Goal: Task Accomplishment & Management: Manage account settings

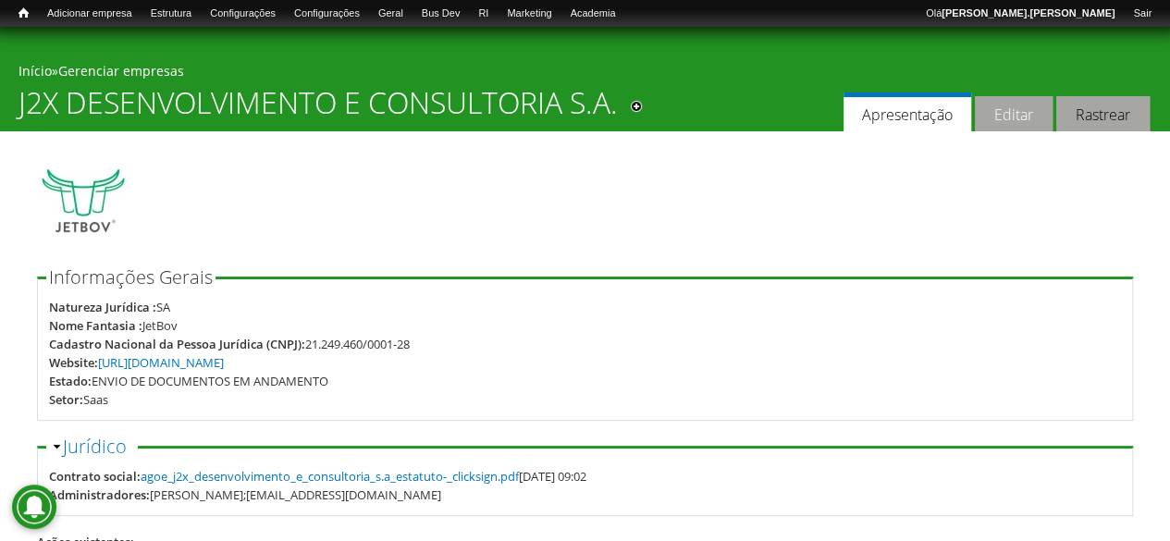
click at [1004, 120] on link "Editar" at bounding box center [1014, 114] width 78 height 36
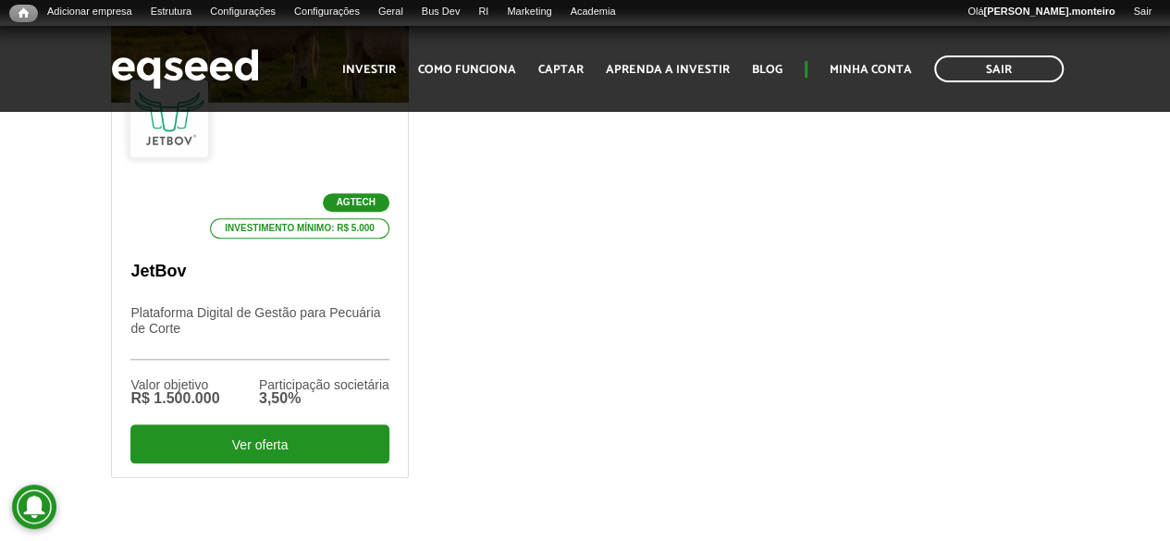
scroll to position [740, 0]
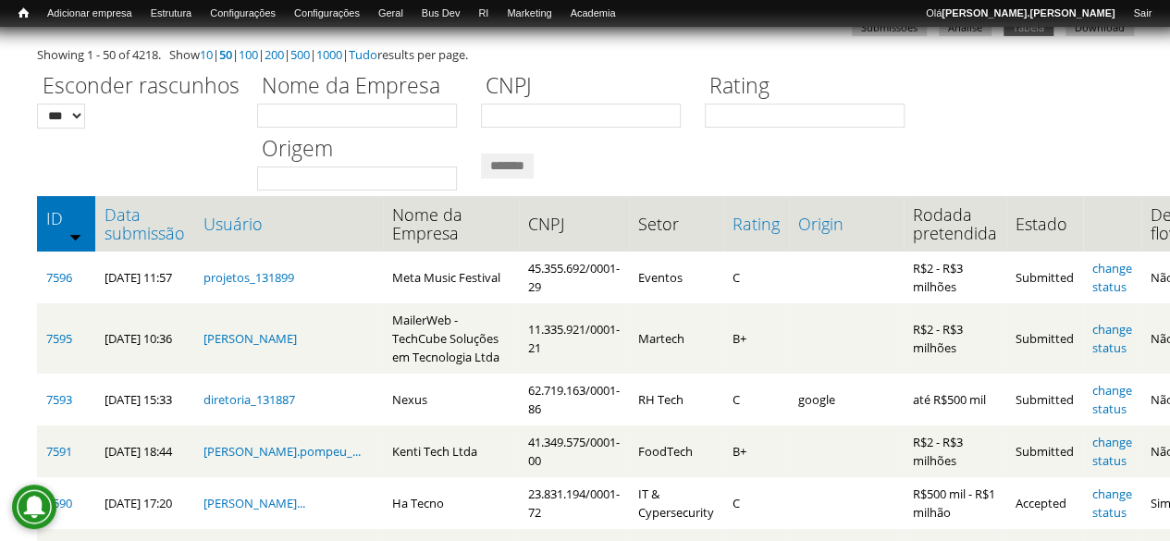
scroll to position [160, 0]
